Goal: Task Accomplishment & Management: Manage account settings

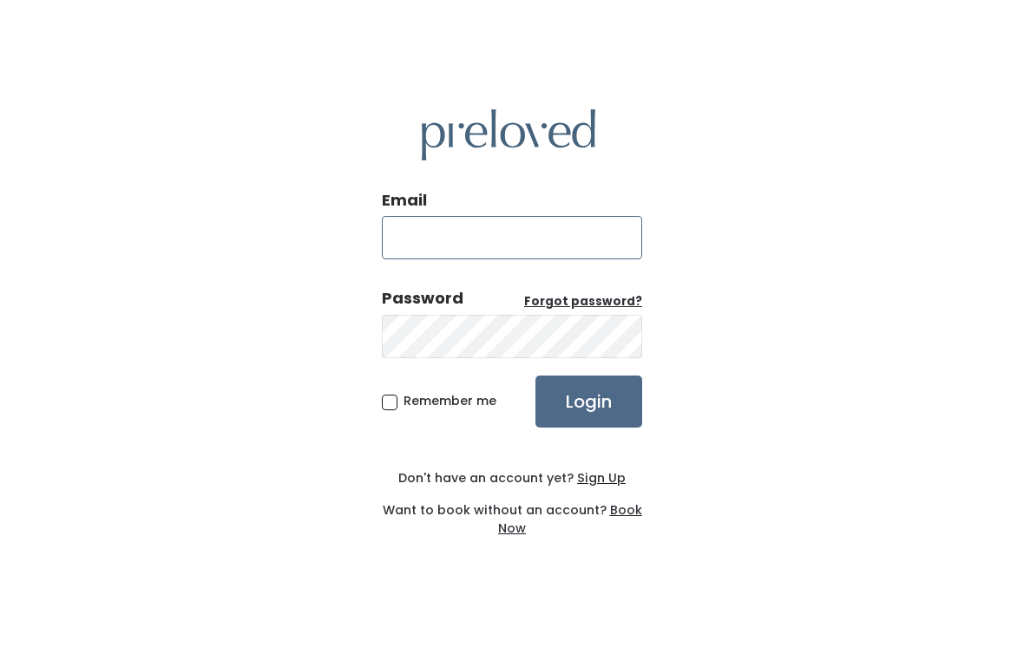
type input "svarrmail@gmail.com"
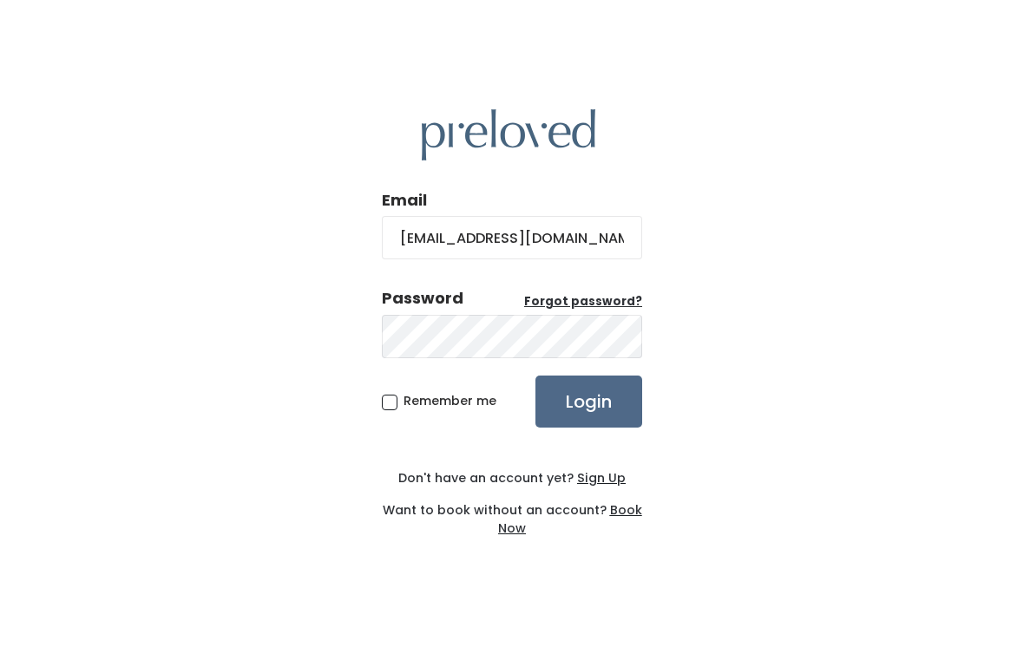
click at [588, 415] on input "Login" at bounding box center [588, 402] width 107 height 52
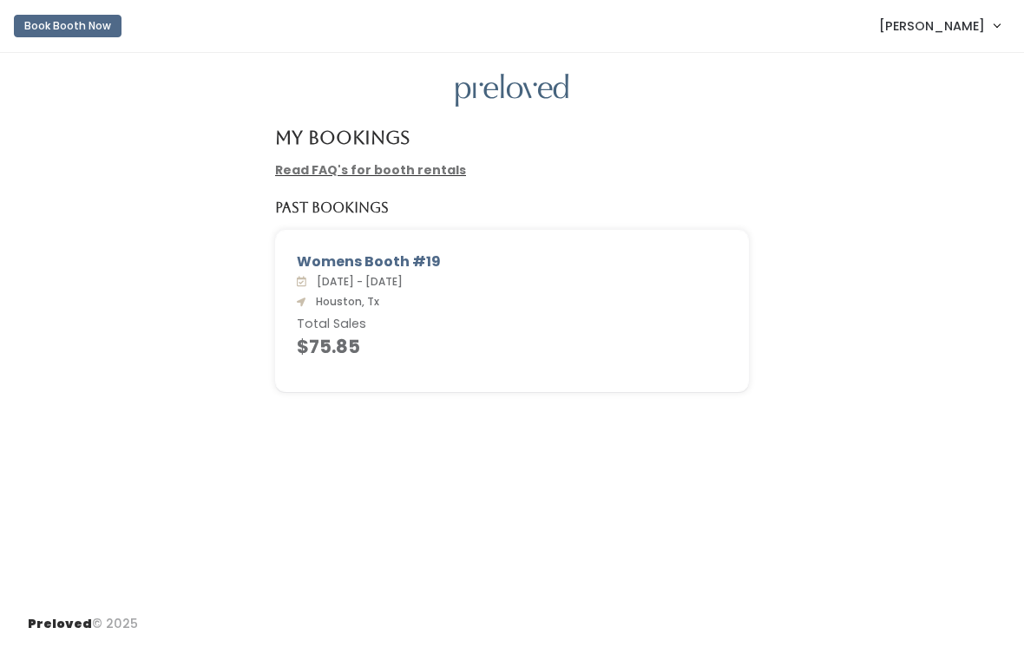
click at [413, 168] on link "Read FAQ's for booth rentals" at bounding box center [370, 169] width 191 height 17
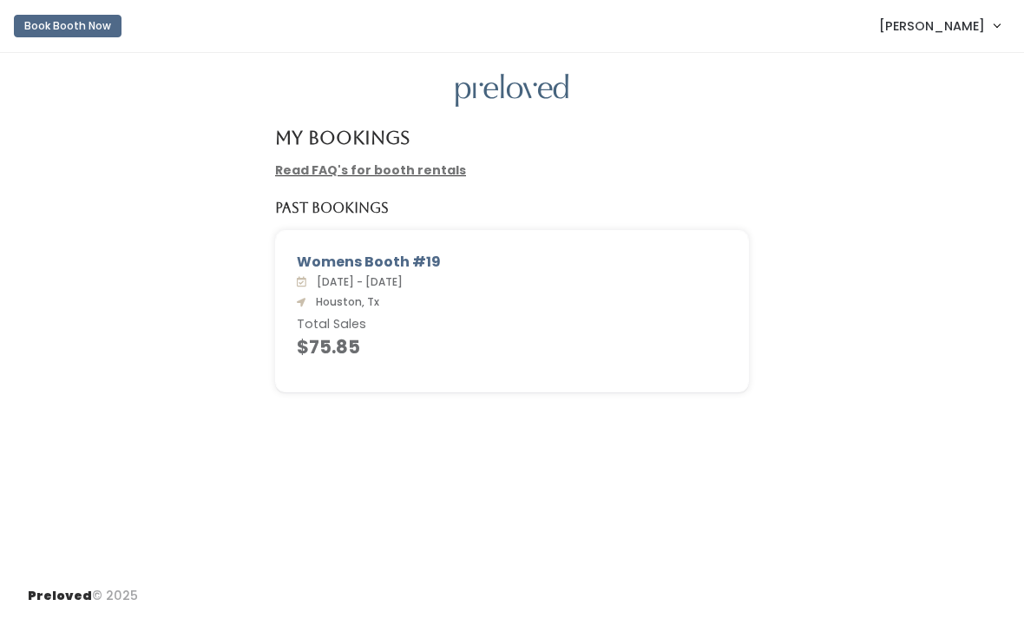
click at [387, 264] on div "Womens Booth #19" at bounding box center [512, 262] width 430 height 21
click at [922, 23] on span "[PERSON_NAME]" at bounding box center [932, 25] width 106 height 19
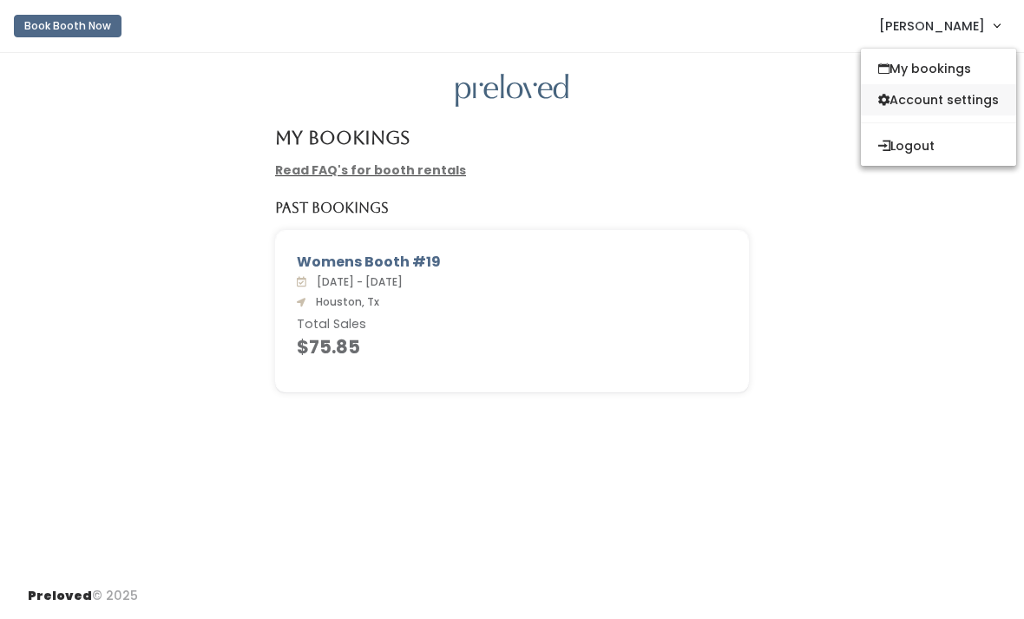
click at [972, 99] on link "Account settings" at bounding box center [938, 99] width 155 height 31
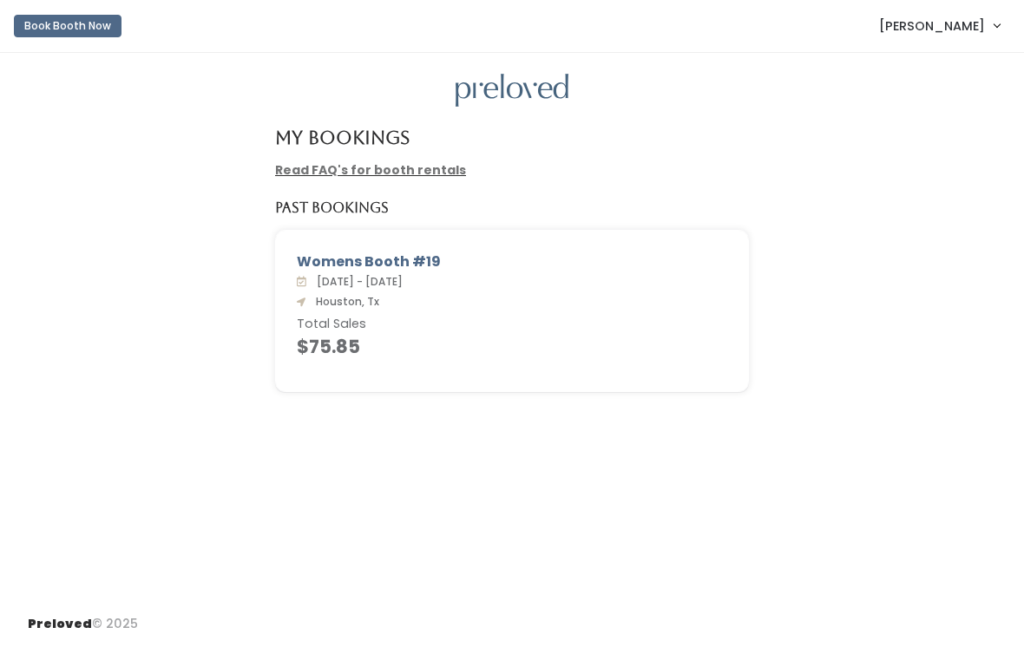
click at [970, 37] on link "[PERSON_NAME]" at bounding box center [939, 25] width 155 height 37
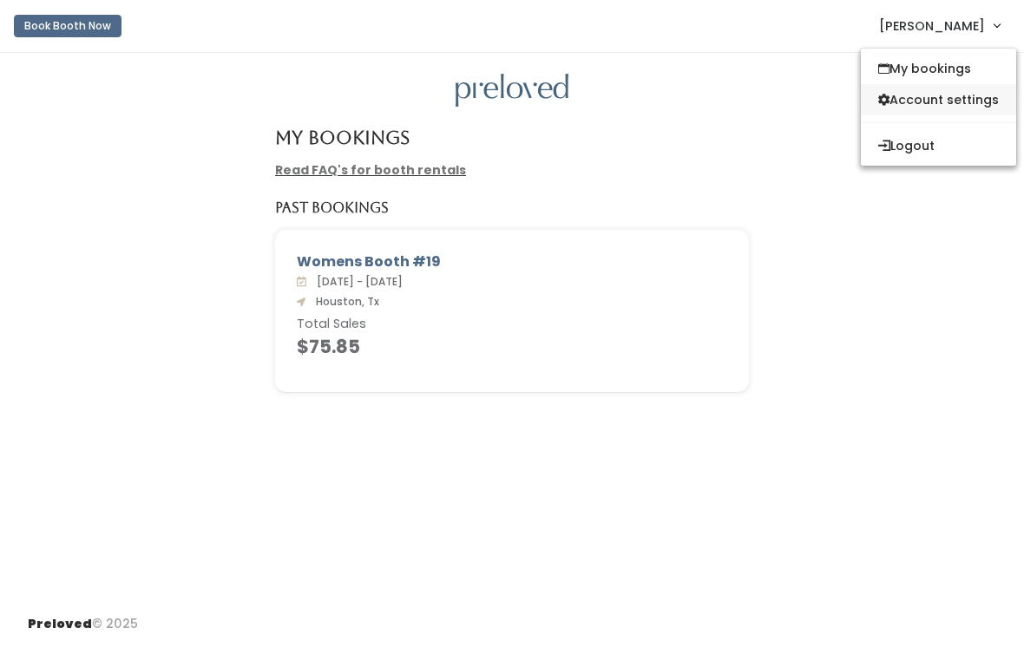
click at [953, 108] on link "Account settings" at bounding box center [938, 99] width 155 height 31
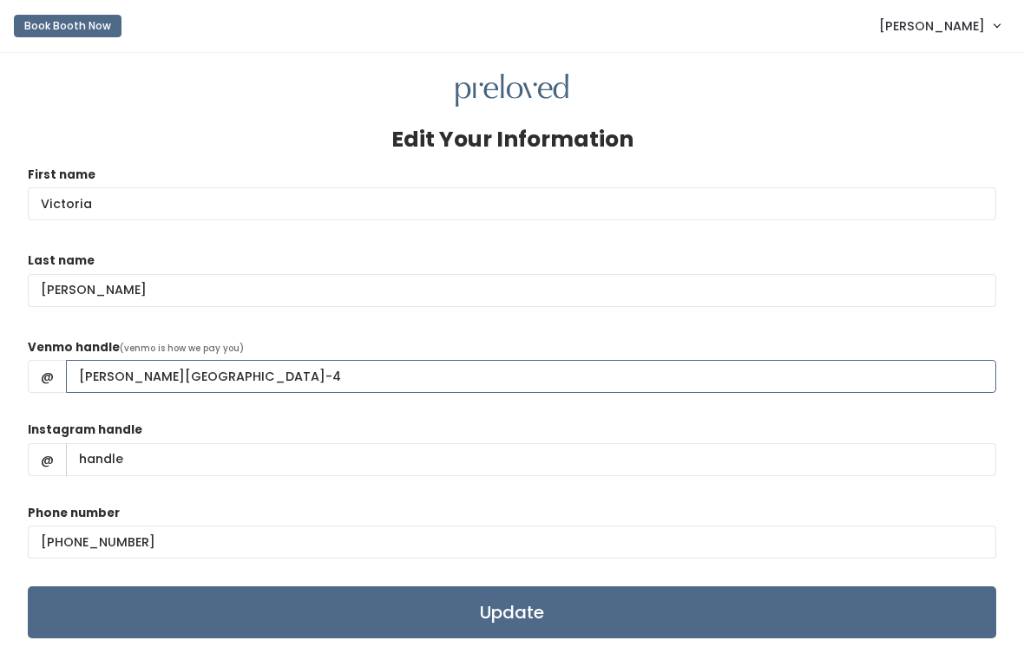
click at [89, 379] on input "[PERSON_NAME][GEOGRAPHIC_DATA]-4" at bounding box center [531, 376] width 930 height 33
click at [91, 377] on input "[PERSON_NAME][GEOGRAPHIC_DATA]-4" at bounding box center [531, 376] width 930 height 33
click at [69, 377] on input "[PERSON_NAME][GEOGRAPHIC_DATA]-4" at bounding box center [531, 376] width 930 height 33
click at [146, 373] on input "[PERSON_NAME]-4" at bounding box center [531, 376] width 930 height 33
click at [253, 363] on input "[PERSON_NAME][GEOGRAPHIC_DATA]-4" at bounding box center [531, 376] width 930 height 33
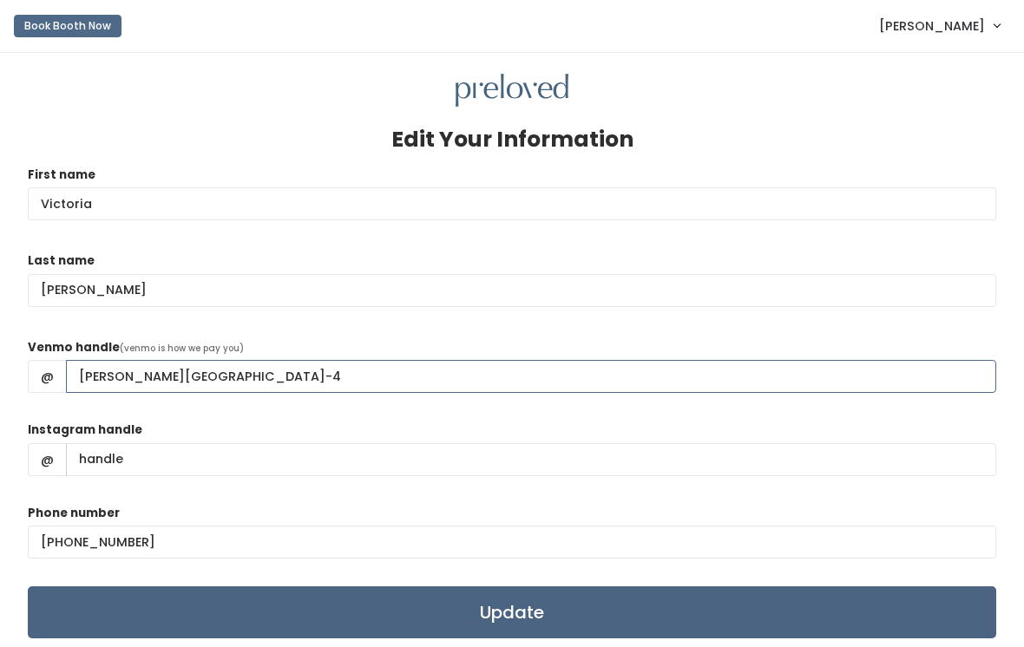
type input "[PERSON_NAME][GEOGRAPHIC_DATA]-4"
click at [526, 606] on input "Update" at bounding box center [512, 613] width 968 height 52
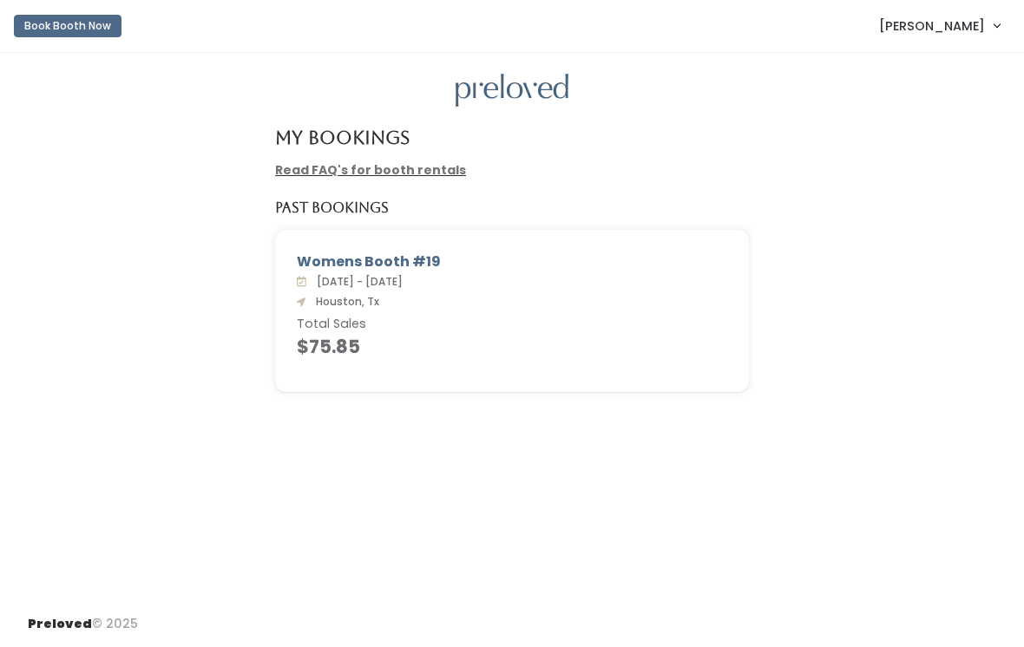
click at [988, 30] on link "[PERSON_NAME]" at bounding box center [939, 25] width 155 height 37
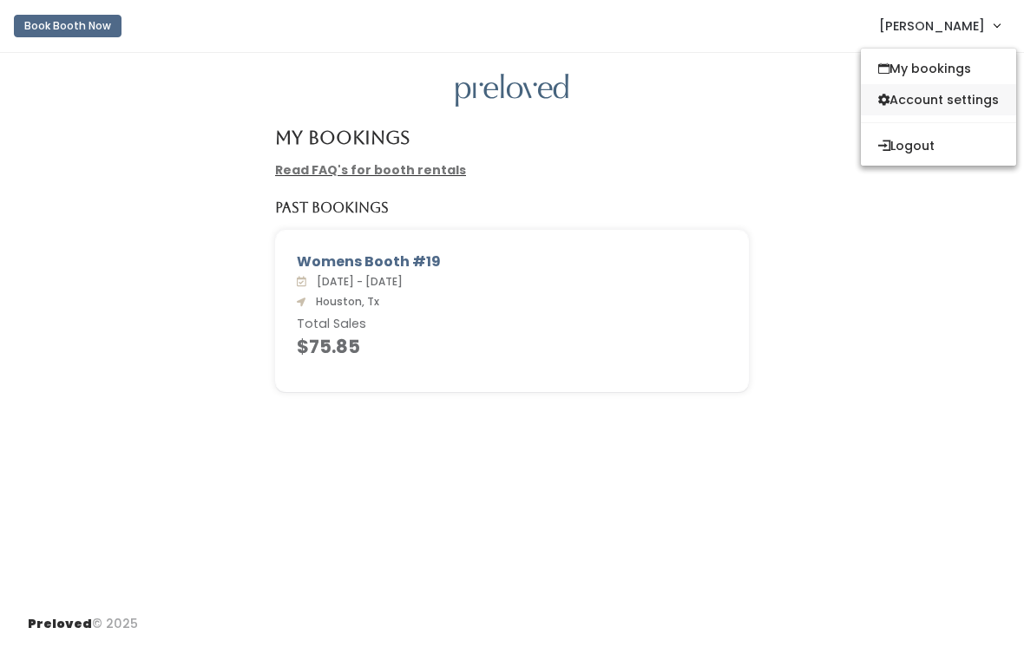
click at [962, 112] on link "Account settings" at bounding box center [938, 99] width 155 height 31
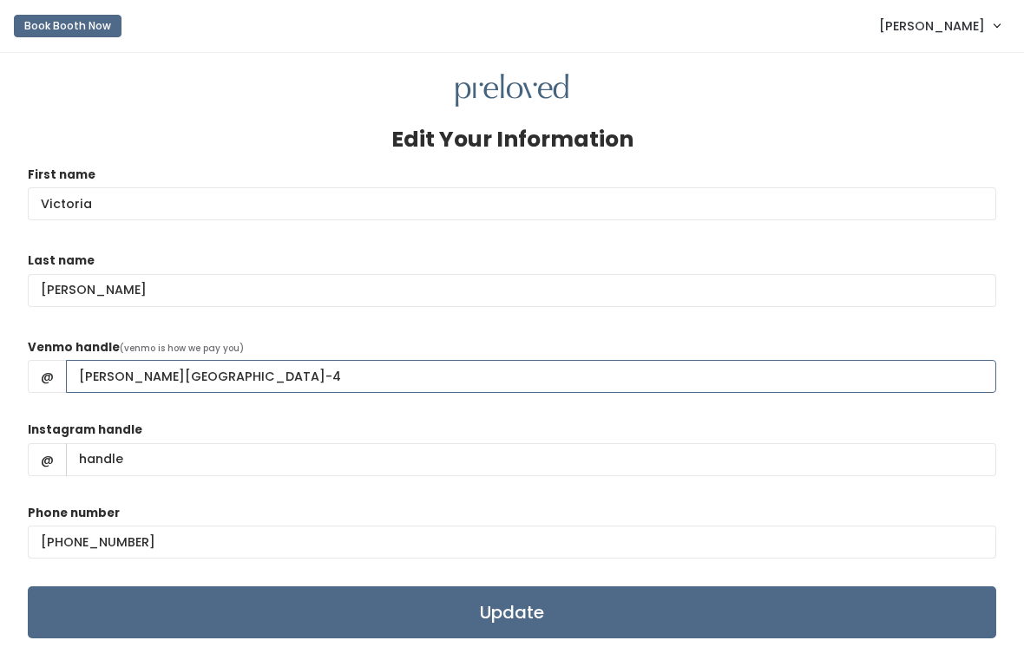
click at [96, 377] on input "[PERSON_NAME][GEOGRAPHIC_DATA]-4" at bounding box center [531, 376] width 930 height 33
click at [83, 373] on input "victoria-arrington-4" at bounding box center [531, 376] width 930 height 33
click at [154, 383] on input "Victoria-arrington-4" at bounding box center [531, 376] width 930 height 33
click at [142, 382] on input "Victoria-arrington-4" at bounding box center [531, 376] width 930 height 33
click at [249, 382] on input "Victoria-Arrington-4" at bounding box center [531, 376] width 930 height 33
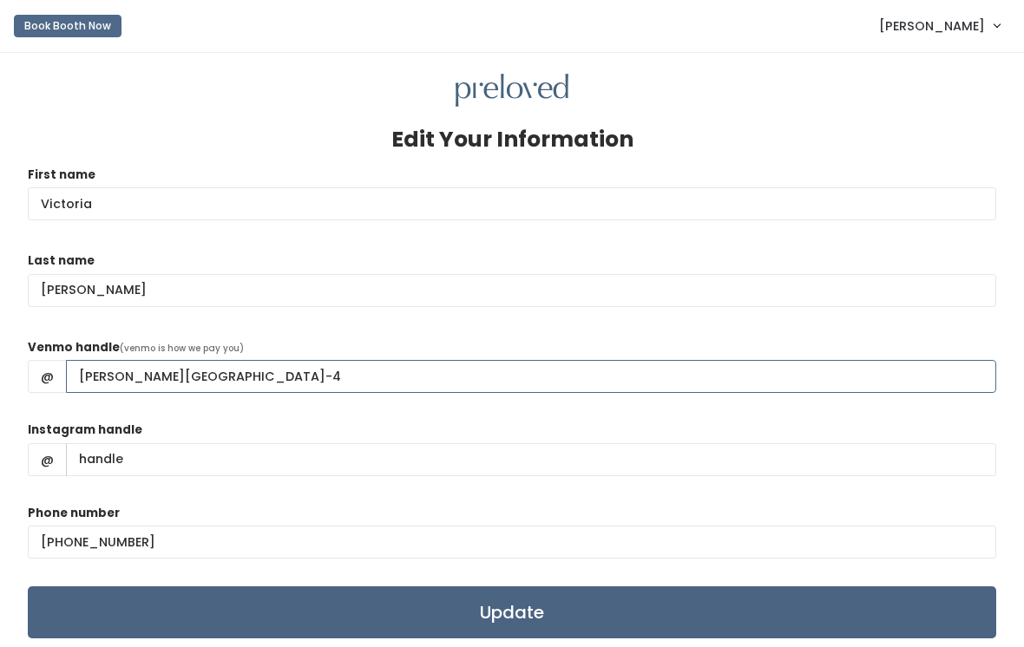
type input "Victoria-Arrington-4"
click at [458, 607] on input "Update" at bounding box center [512, 613] width 968 height 52
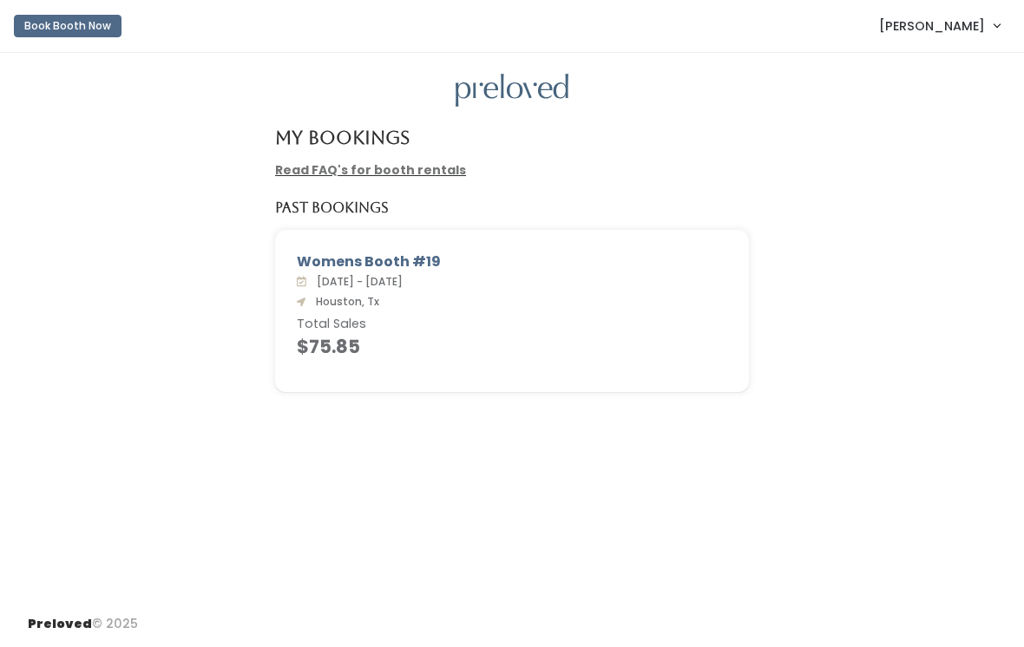
click at [960, 29] on span "[PERSON_NAME]" at bounding box center [932, 25] width 106 height 19
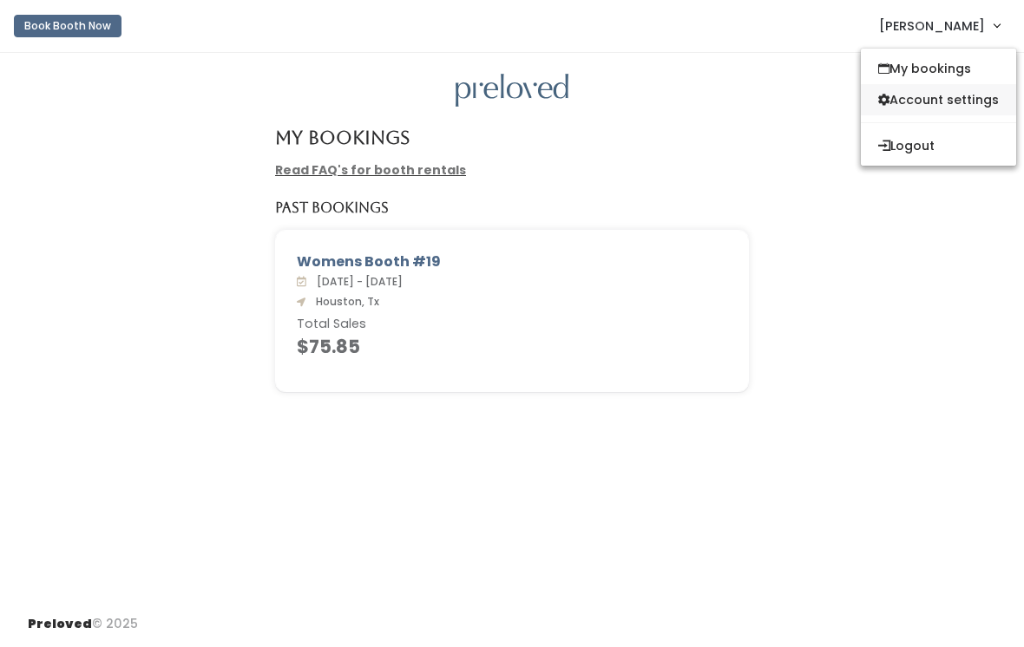
click at [957, 111] on link "Account settings" at bounding box center [938, 99] width 155 height 31
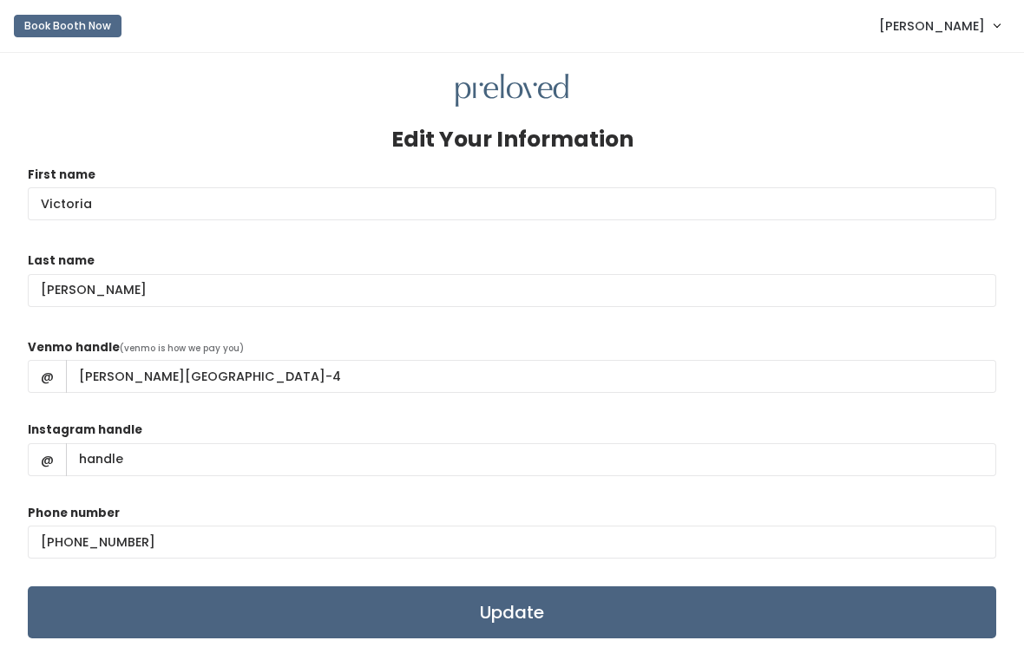
click at [523, 621] on input "Update" at bounding box center [512, 613] width 968 height 52
